Goal: Task Accomplishment & Management: Complete application form

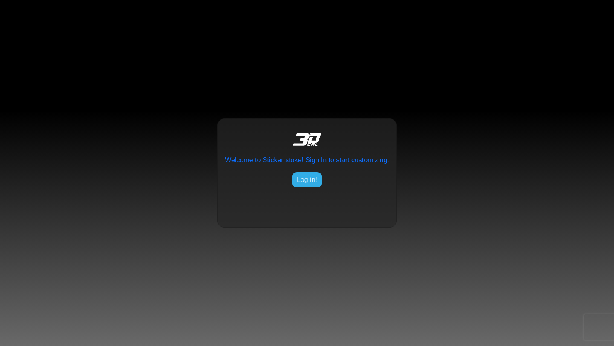
click at [306, 184] on button "Log in!" at bounding box center [307, 179] width 31 height 15
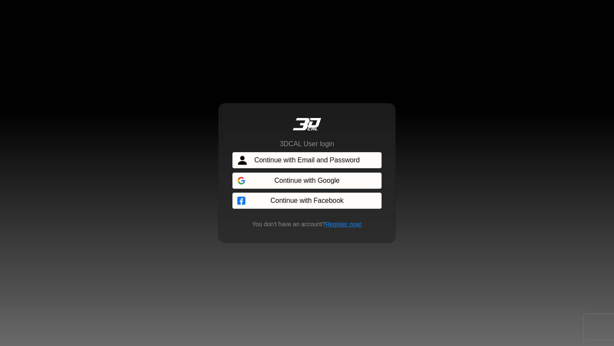
click at [311, 164] on span "Continue with Email and Password" at bounding box center [306, 160] width 105 height 10
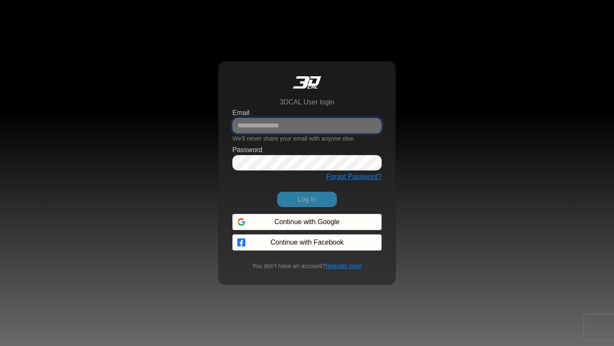
click at [296, 129] on input "Email" at bounding box center [307, 125] width 149 height 15
type input "**********"
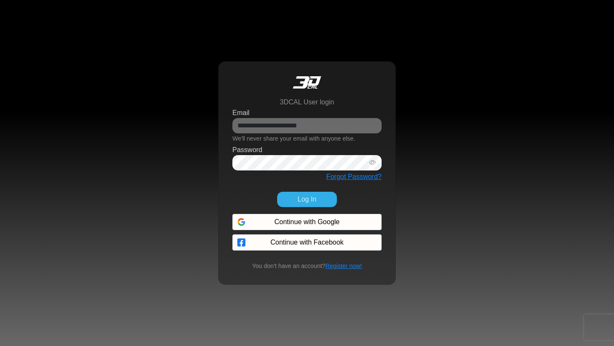
click at [314, 199] on button "Log In" at bounding box center [307, 199] width 60 height 15
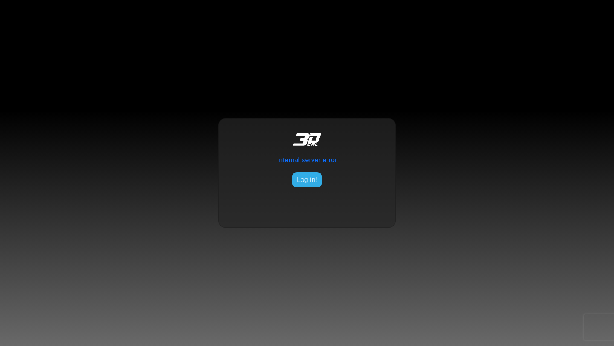
click at [311, 186] on button "Log in!" at bounding box center [307, 179] width 31 height 15
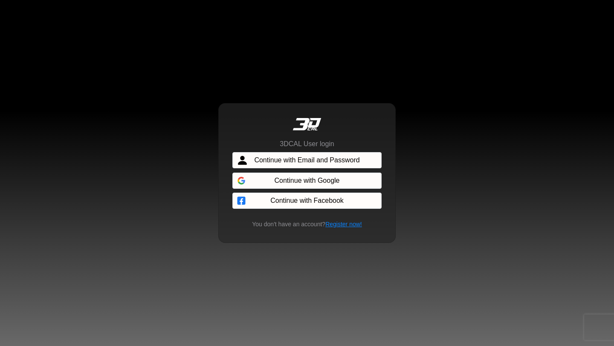
click at [302, 159] on span "Continue with Email and Password" at bounding box center [306, 160] width 105 height 10
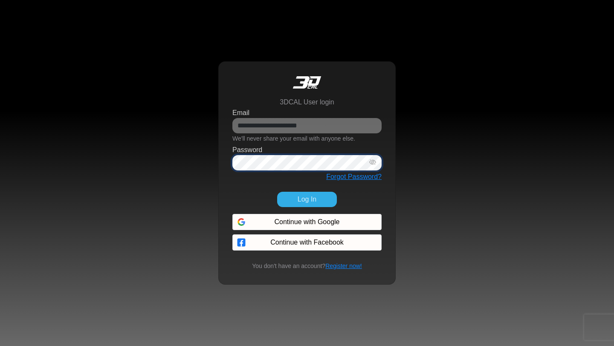
click at [372, 164] on icon "button" at bounding box center [372, 162] width 7 height 7
click at [246, 201] on div "Log In" at bounding box center [307, 199] width 160 height 29
click at [295, 202] on button "Log In" at bounding box center [307, 199] width 60 height 15
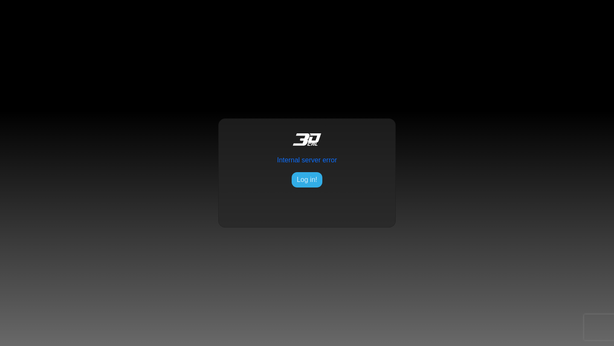
click at [320, 183] on button "Log in!" at bounding box center [307, 179] width 31 height 15
